Goal: Task Accomplishment & Management: Use online tool/utility

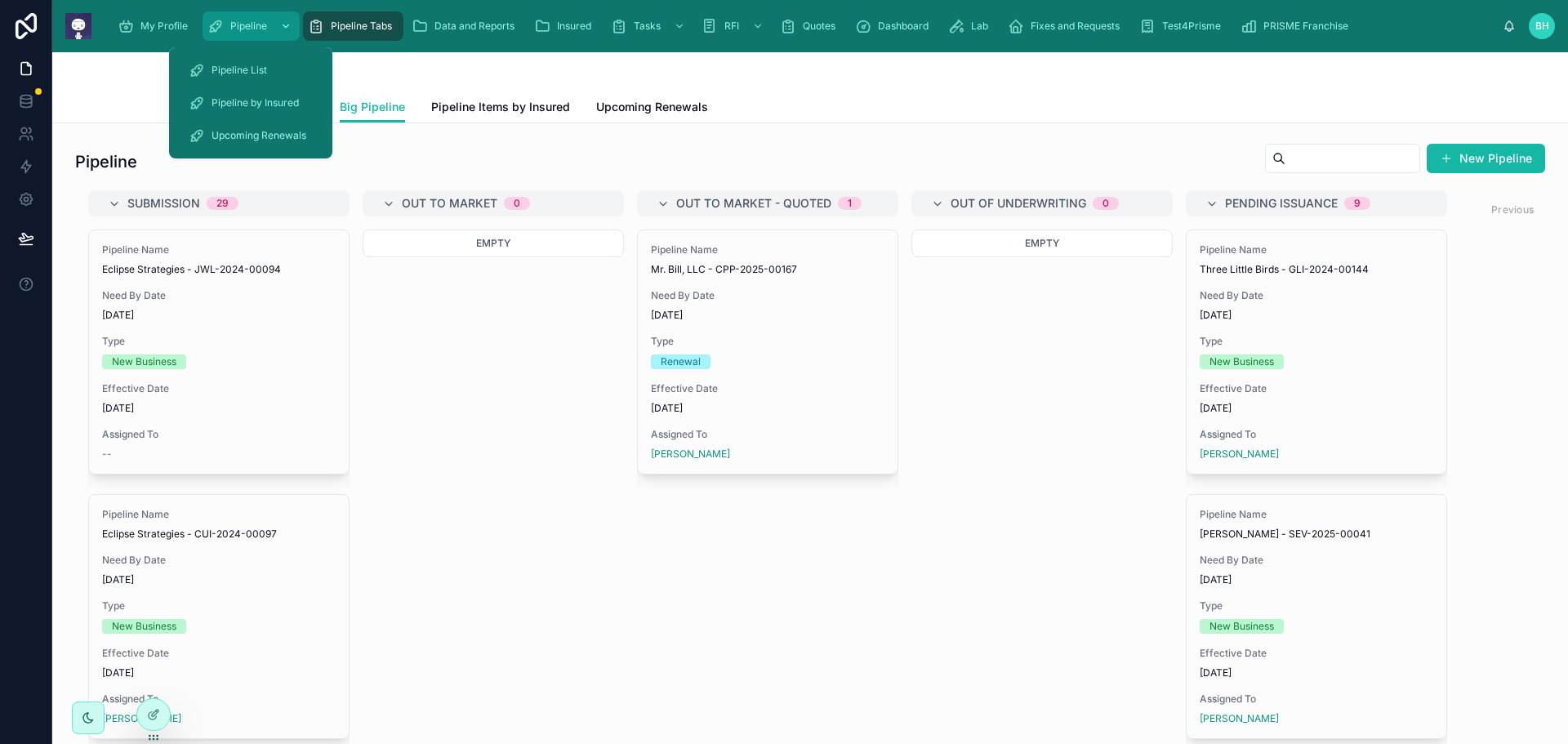
click at [246, 24] on span "Pipeline" at bounding box center [248, 26] width 36 height 13
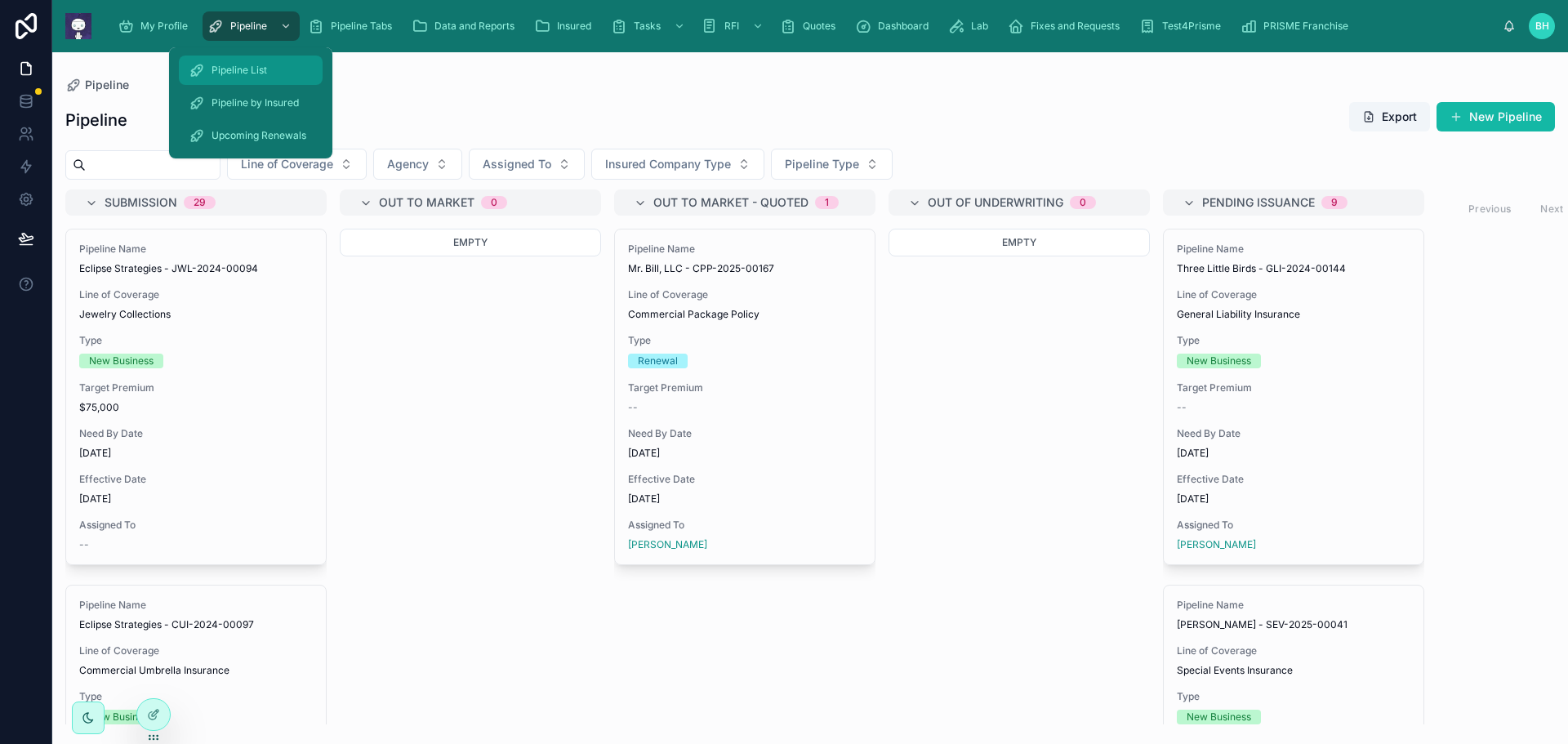
click at [219, 68] on span "Pipeline List" at bounding box center [239, 70] width 55 height 13
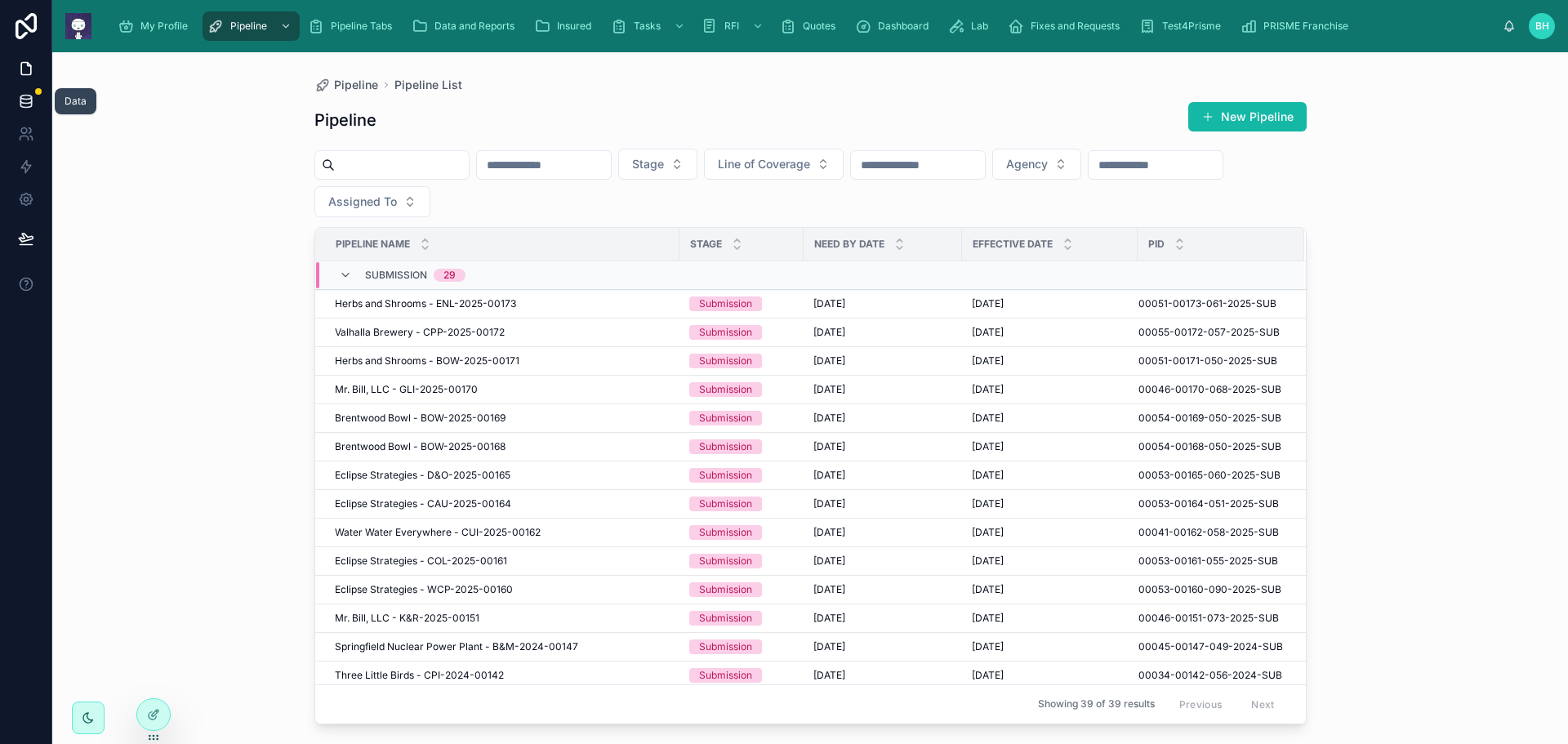
click at [21, 99] on icon at bounding box center [26, 100] width 10 height 7
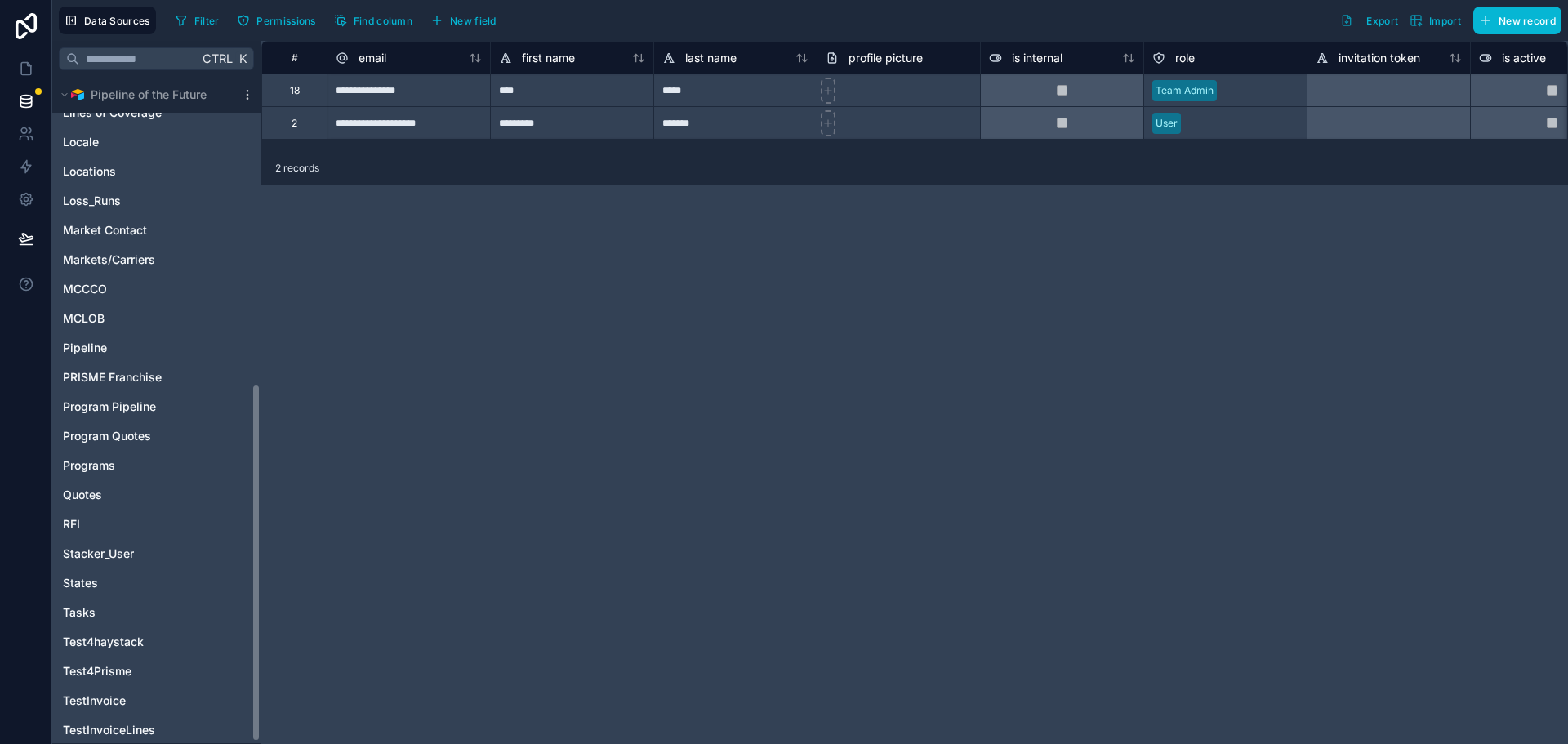
scroll to position [572, 0]
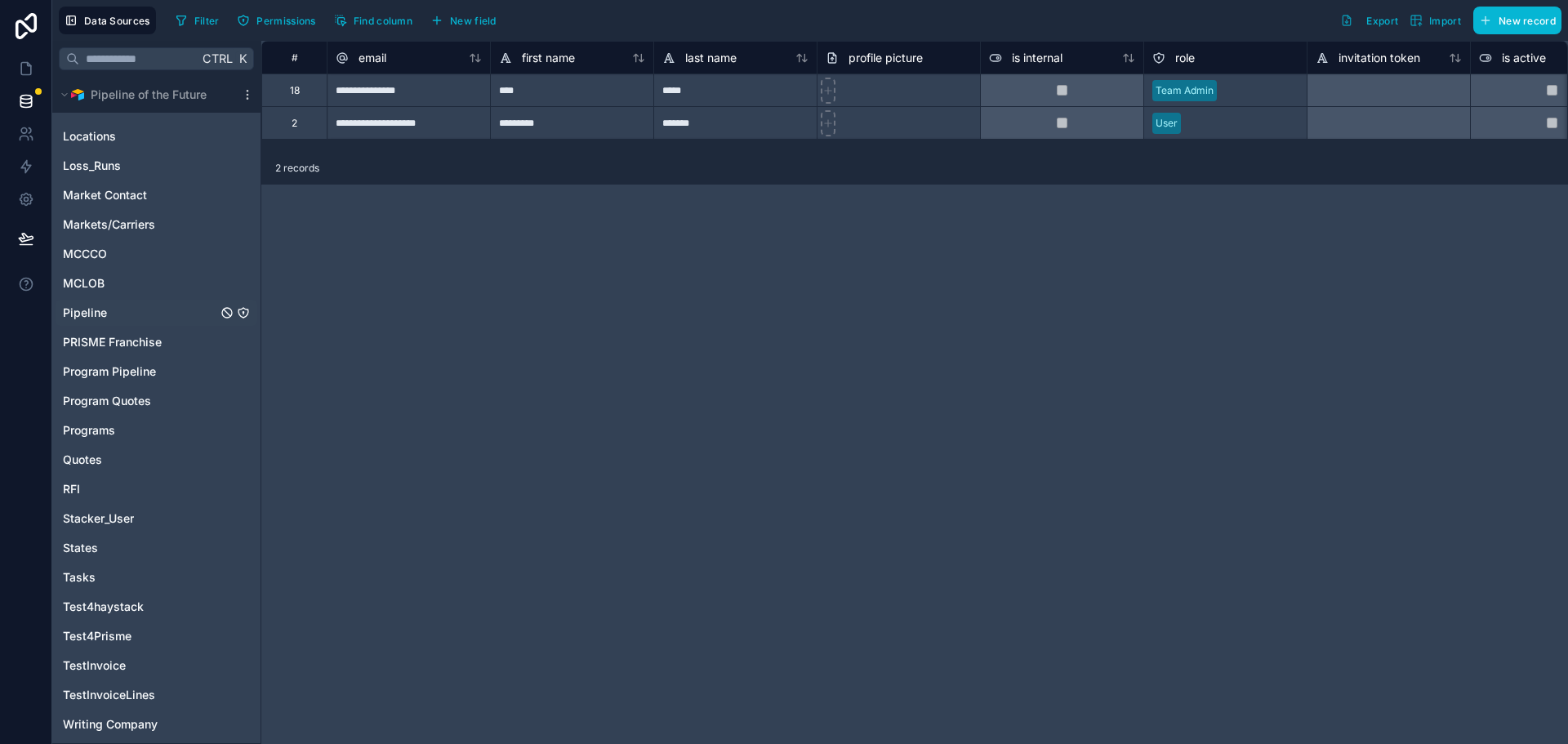
click at [91, 313] on span "Pipeline" at bounding box center [85, 313] width 44 height 16
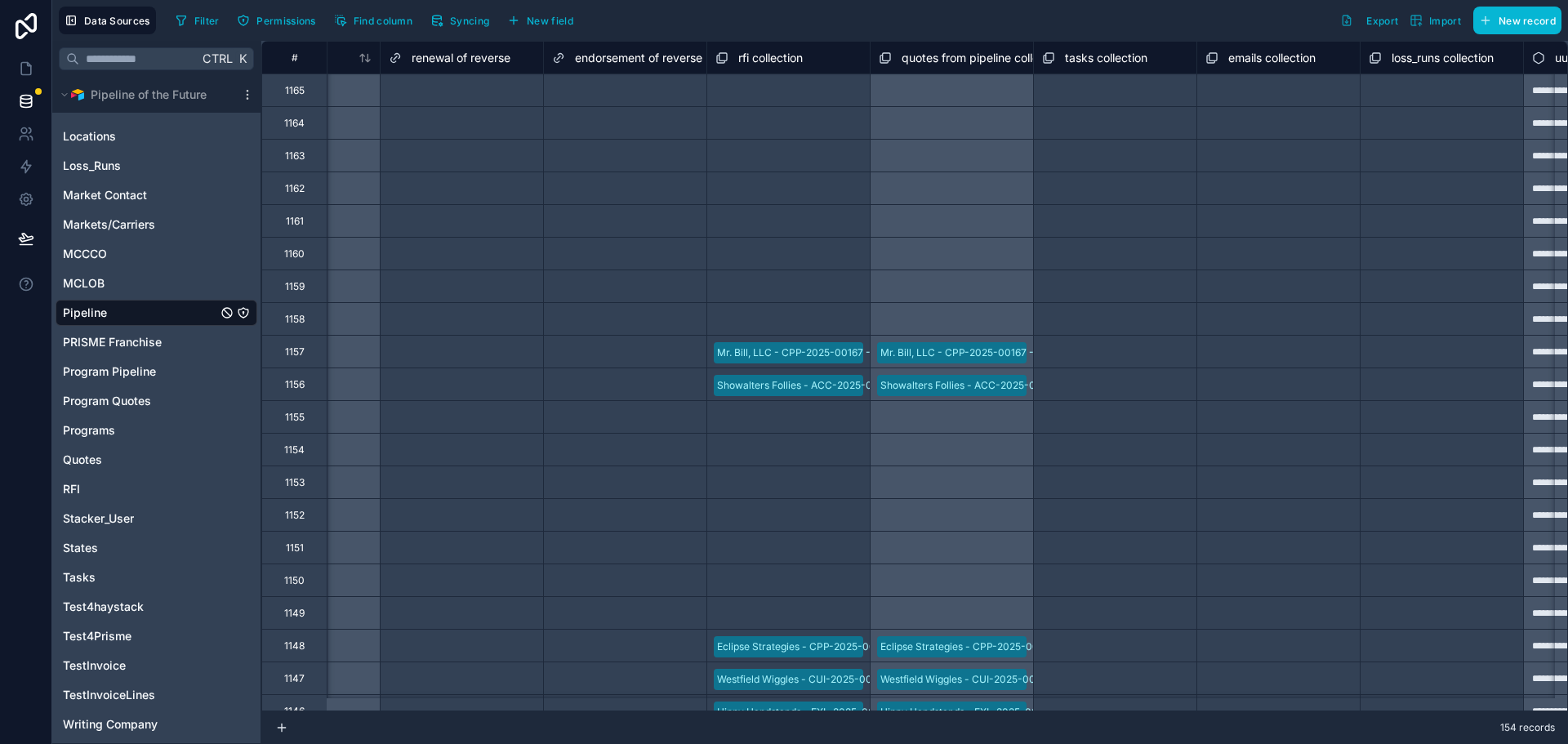
scroll to position [0, 15593]
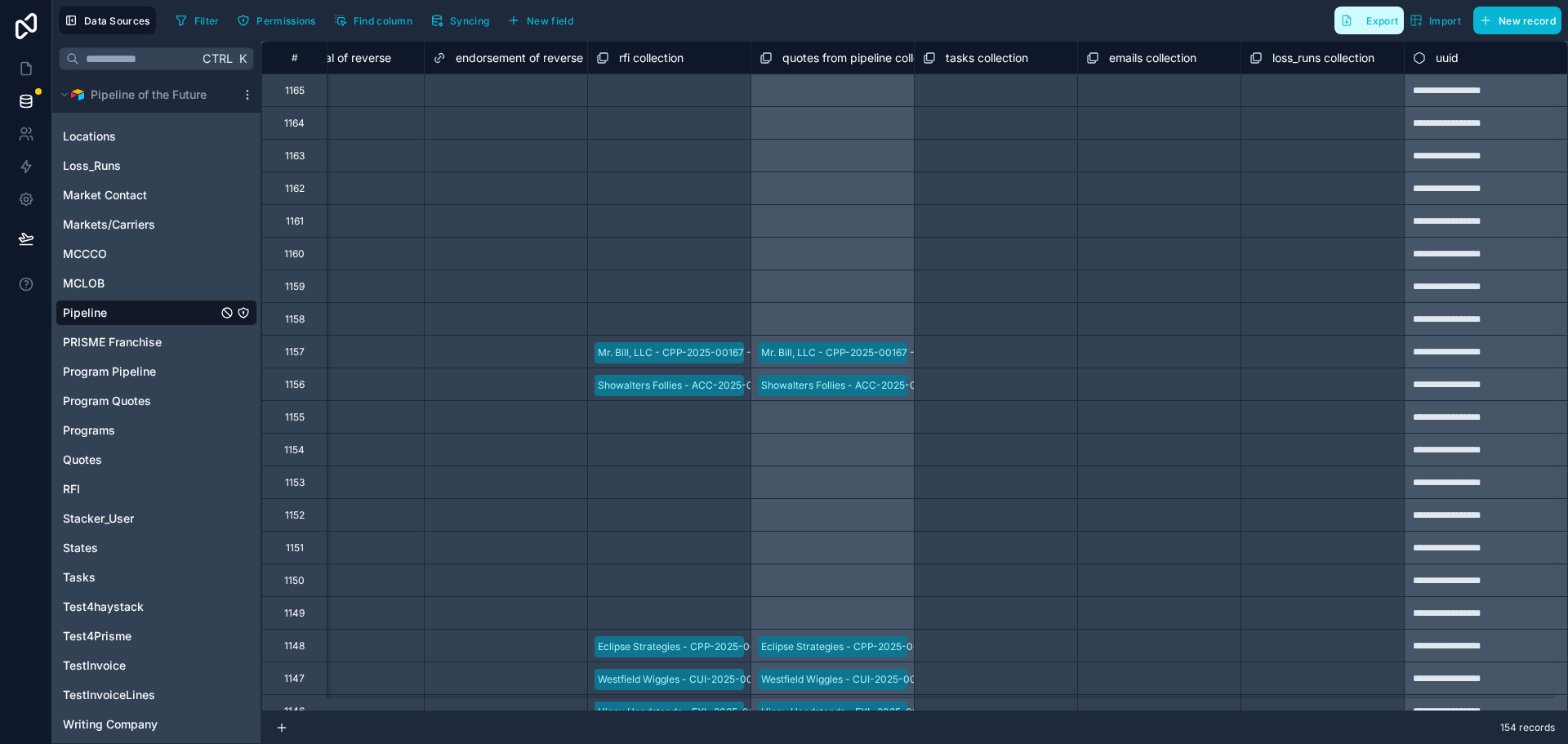
click at [1374, 23] on span "Export" at bounding box center [1382, 21] width 32 height 12
